Goal: Task Accomplishment & Management: Complete application form

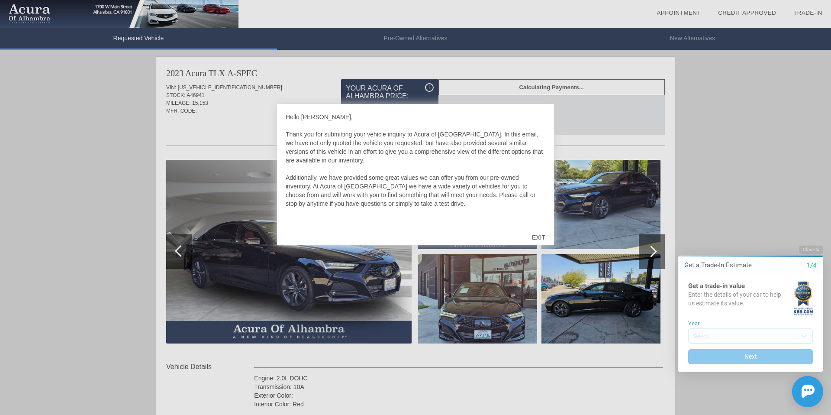
click at [535, 236] on div "EXIT" at bounding box center [538, 237] width 31 height 26
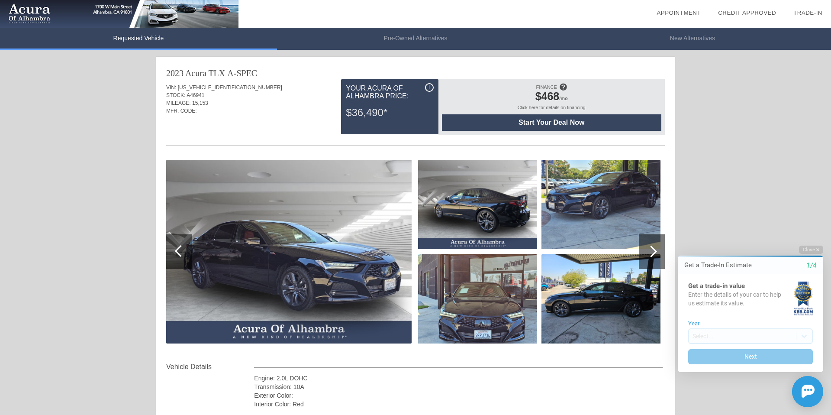
click at [566, 122] on span "Start Your Deal Now" at bounding box center [552, 123] width 198 height 8
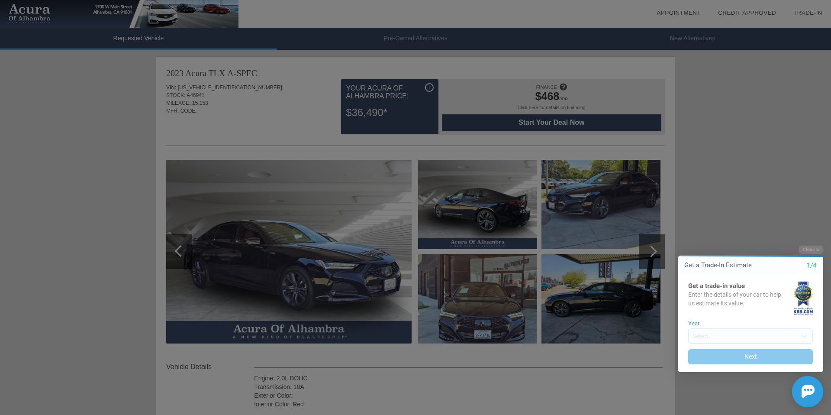
scroll to position [1, 0]
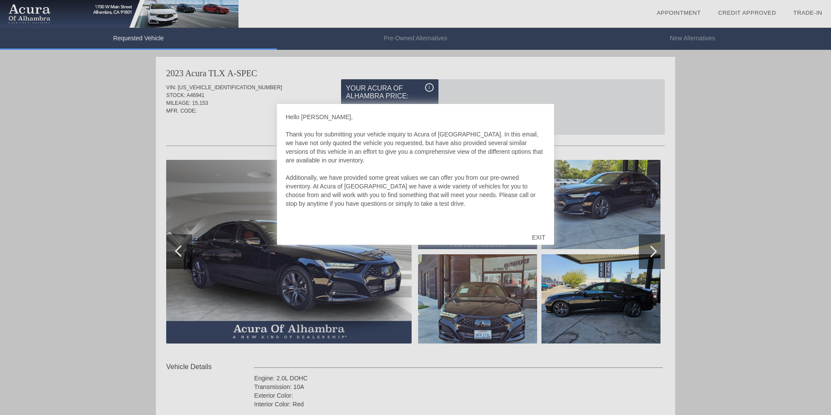
click at [534, 236] on div "EXIT" at bounding box center [538, 237] width 31 height 26
